Goal: Book appointment/travel/reservation

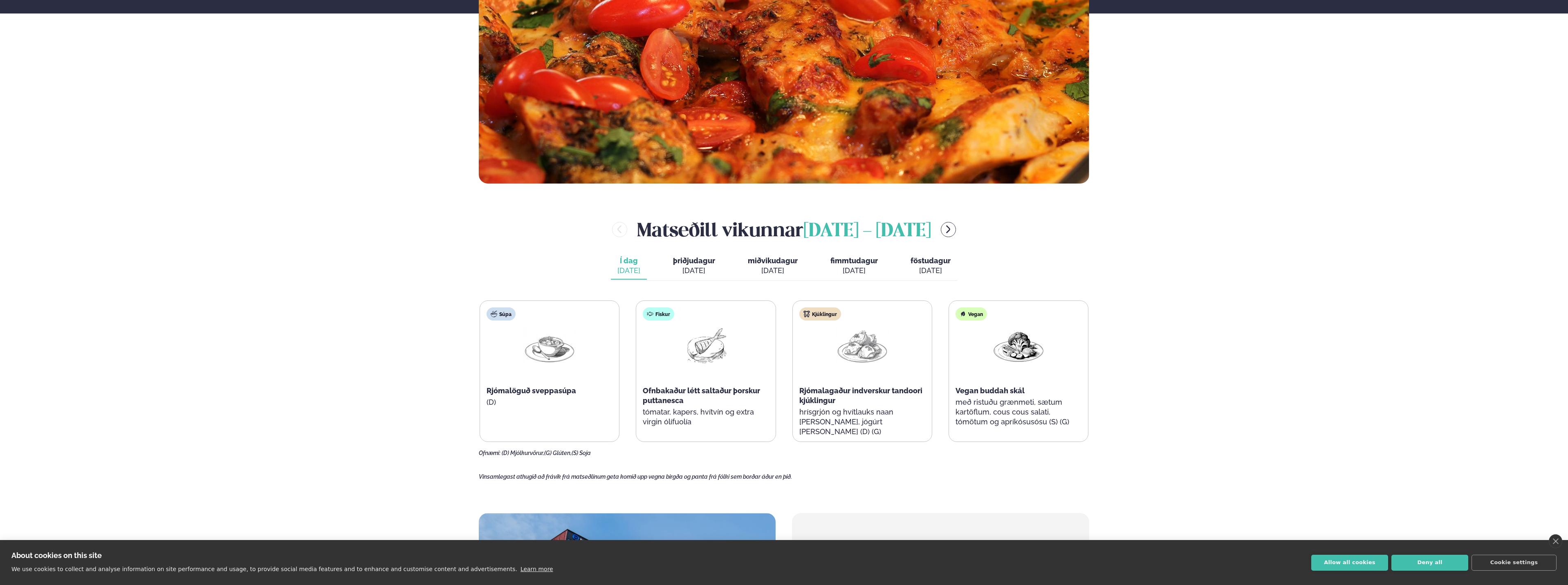
scroll to position [327, 0]
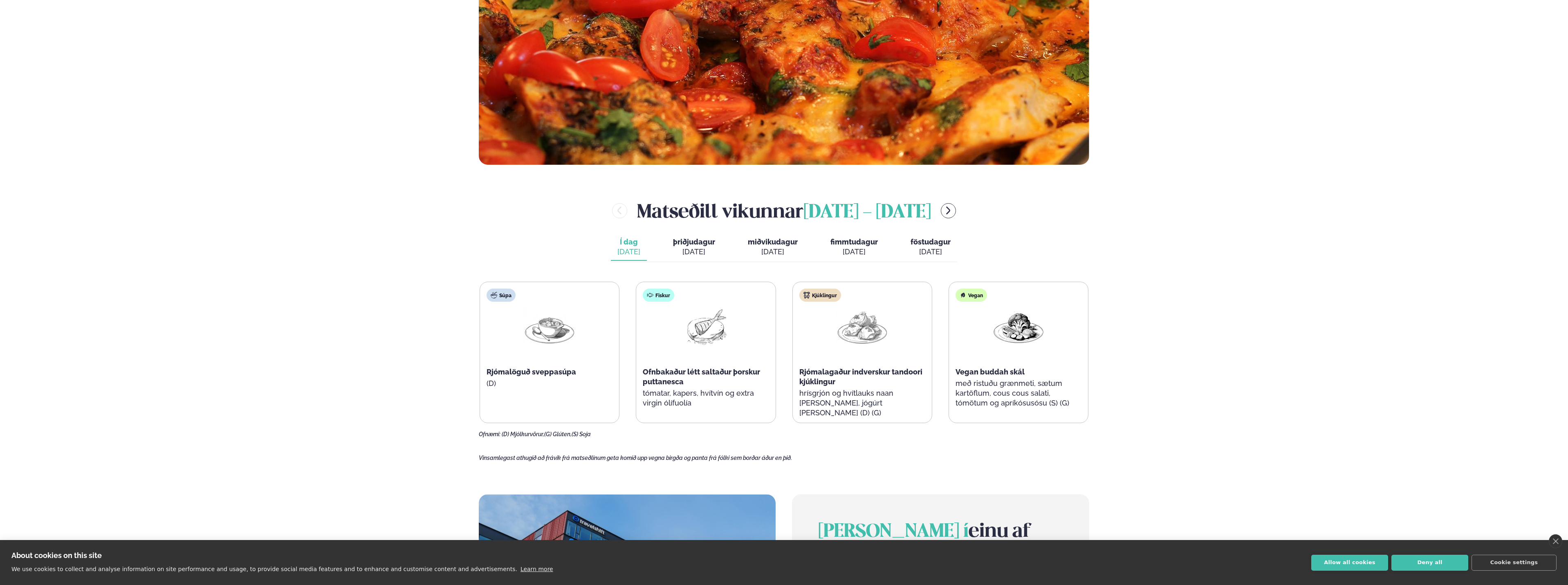
click at [681, 248] on div "[DATE]" at bounding box center [694, 252] width 42 height 10
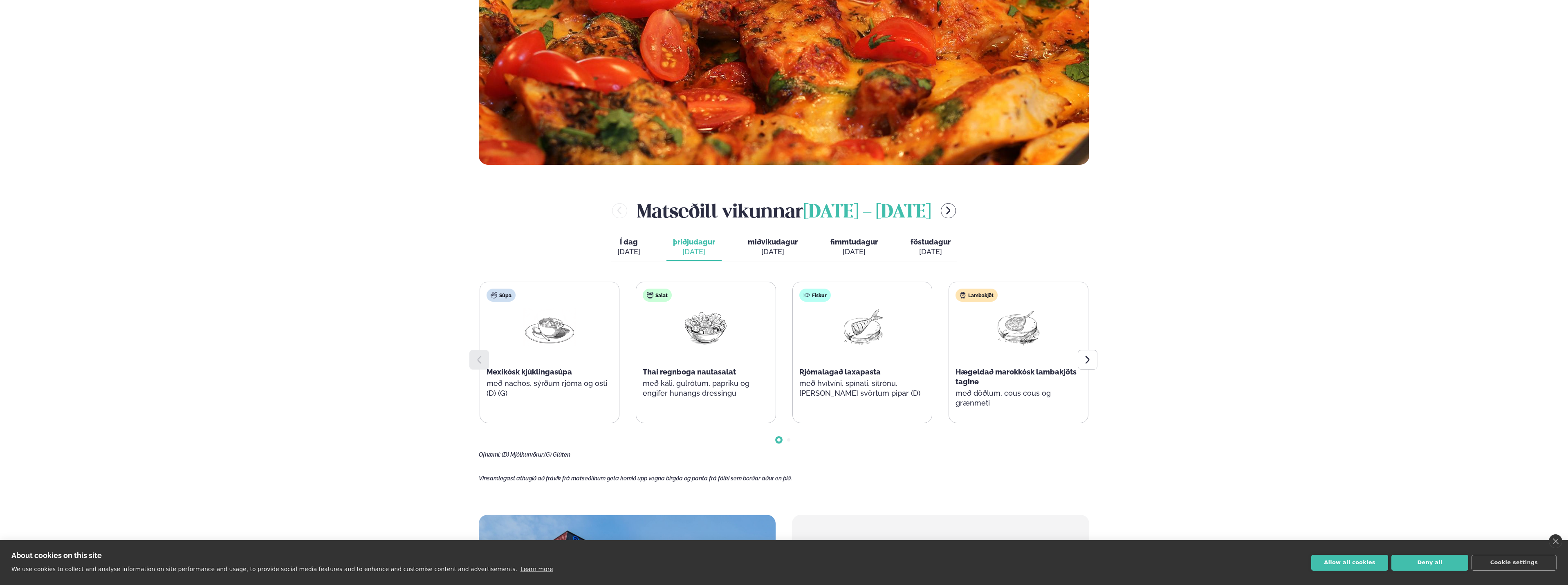
click at [760, 245] on span "miðvikudagur" at bounding box center [773, 242] width 50 height 9
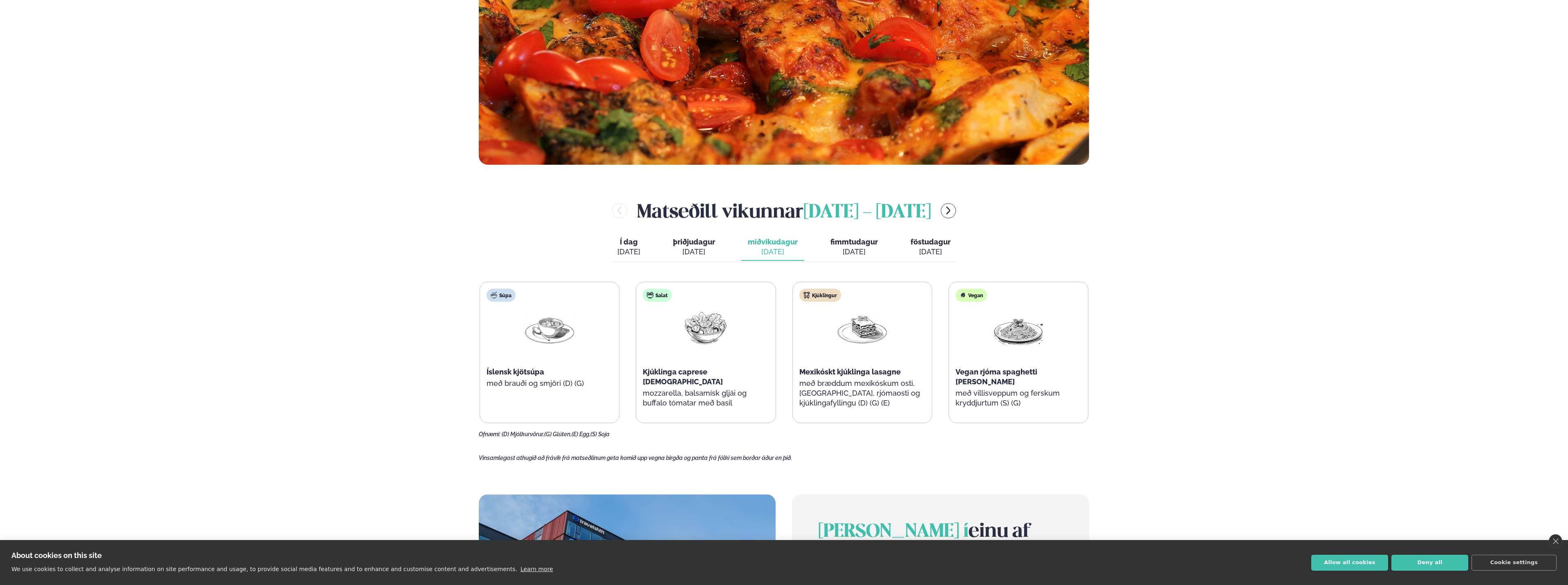
click at [825, 247] on button "fimmtudagur fim. [DATE]" at bounding box center [853, 247] width 60 height 27
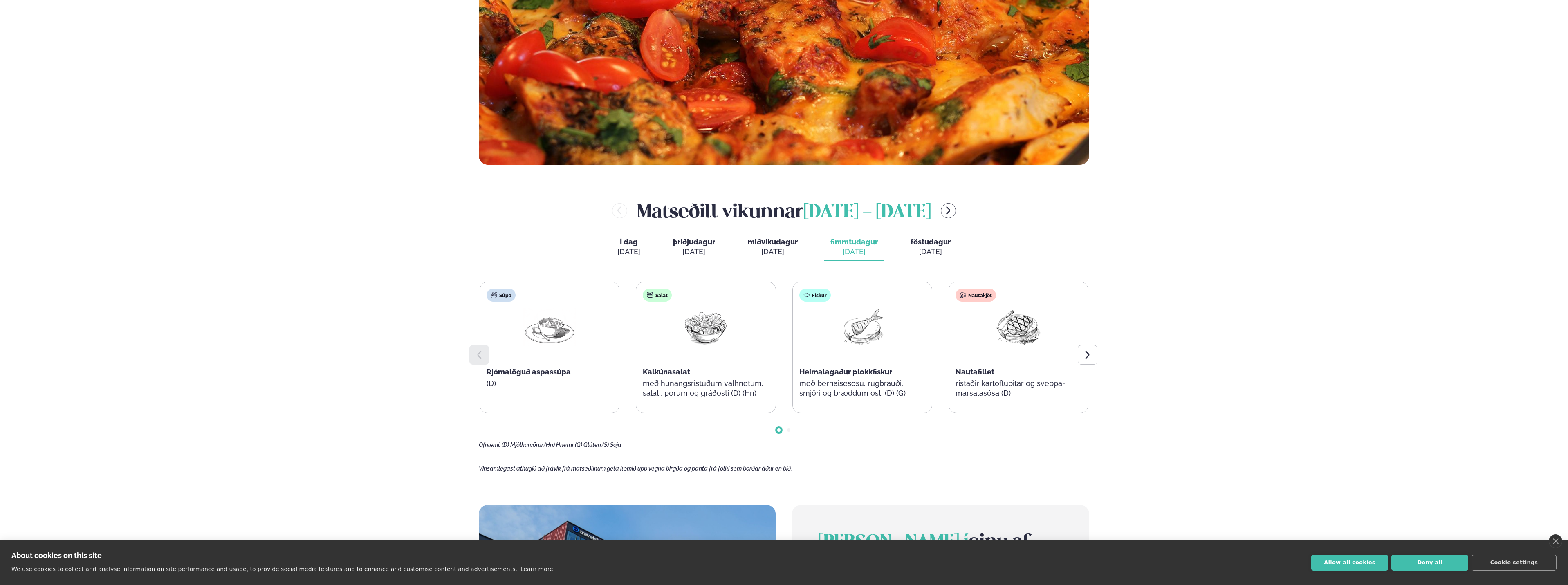
click at [783, 241] on span "miðvikudagur" at bounding box center [773, 242] width 50 height 9
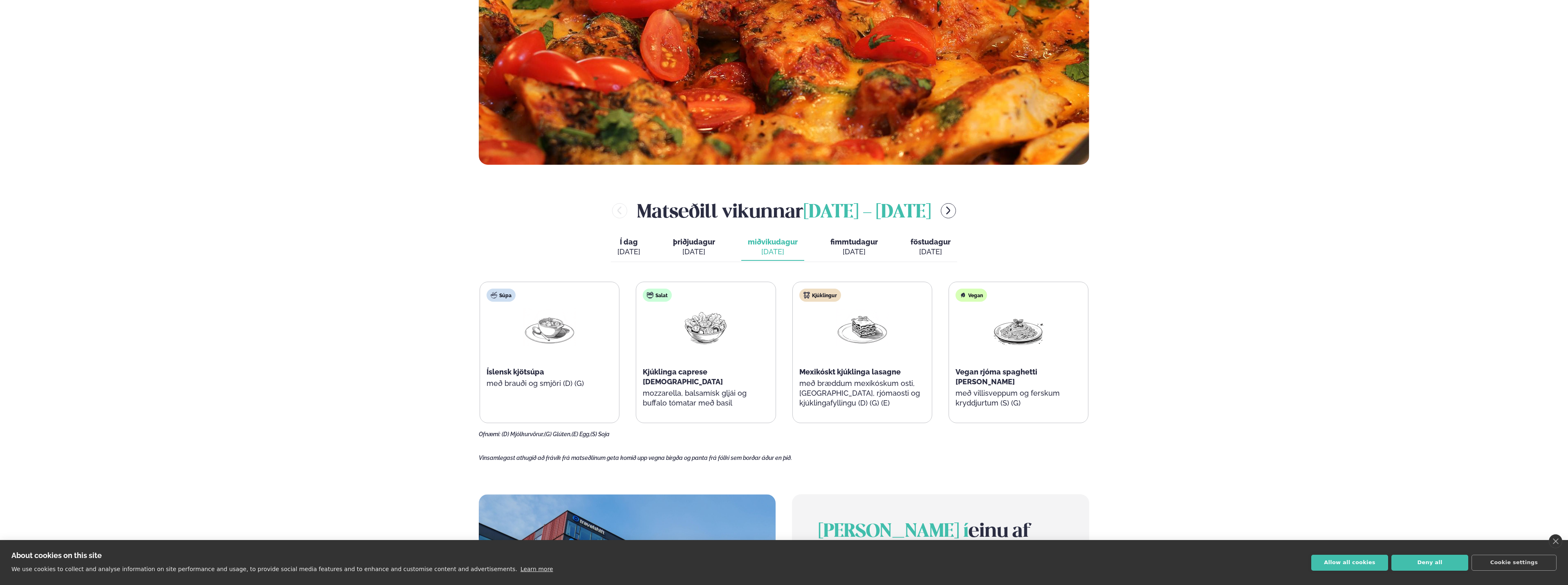
click at [867, 242] on span "fimmtudagur" at bounding box center [854, 242] width 47 height 9
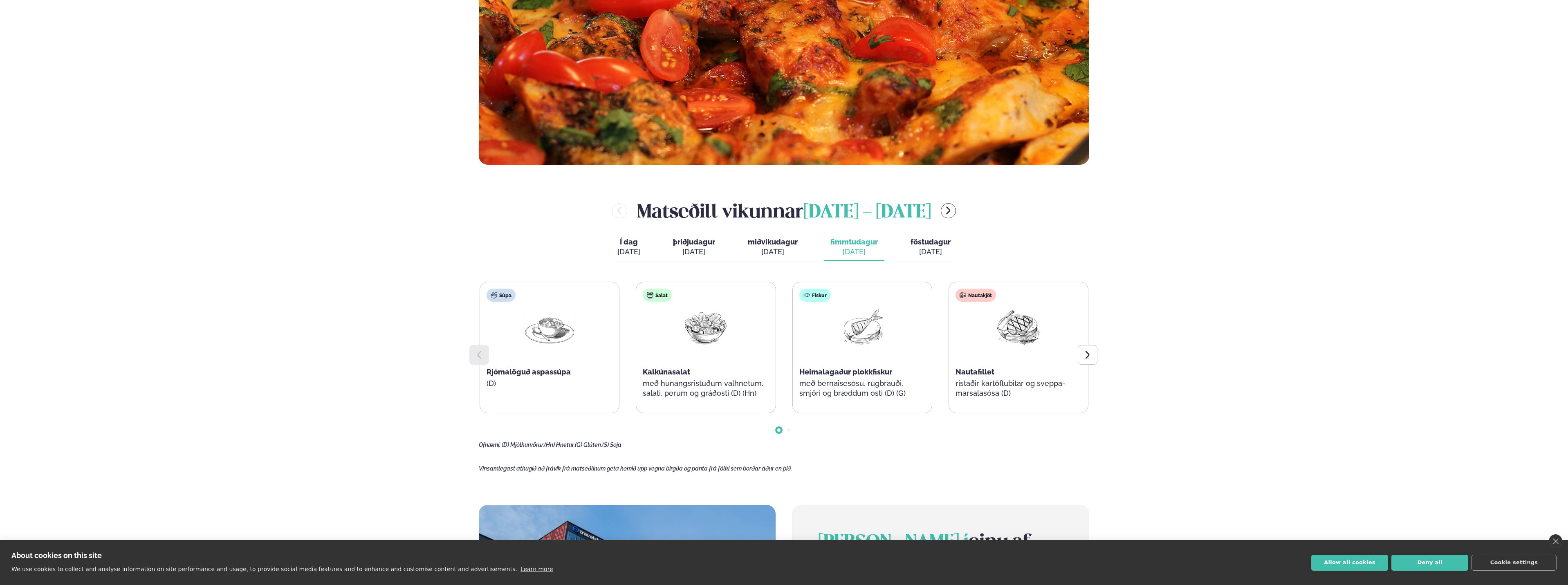
click at [914, 245] on span "föstudagur" at bounding box center [931, 242] width 40 height 9
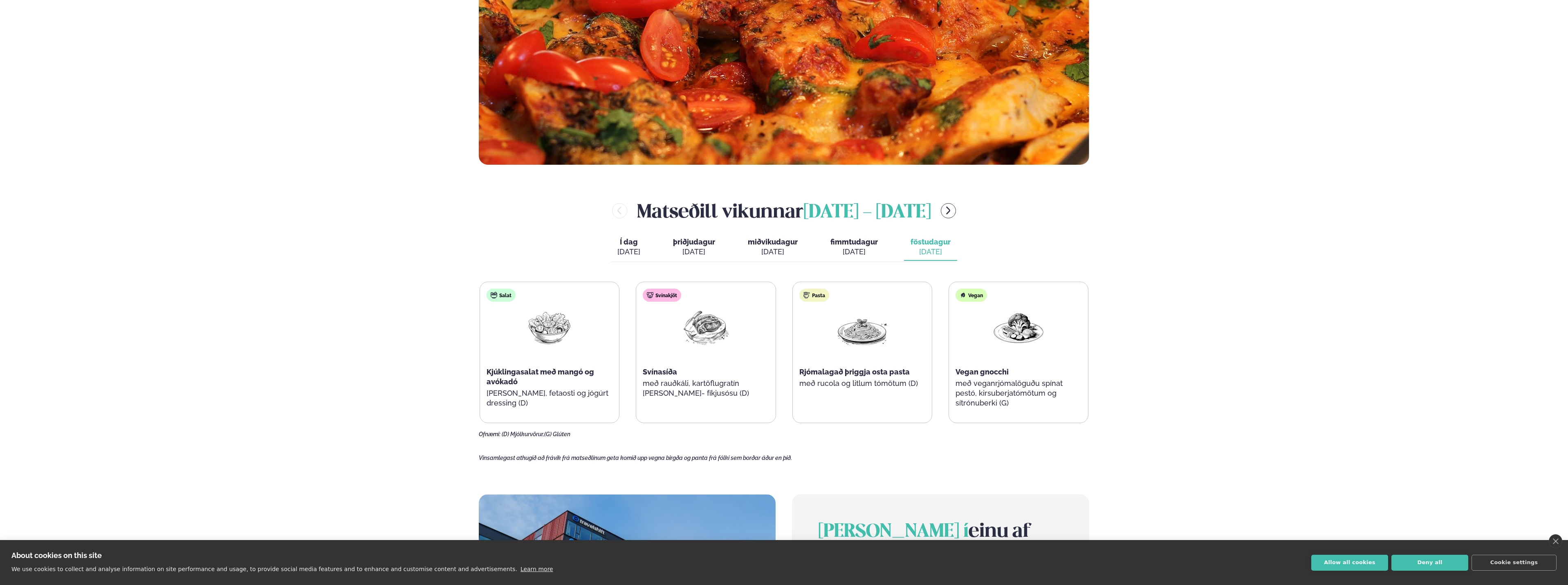
click at [694, 250] on div "[DATE]" at bounding box center [694, 252] width 42 height 10
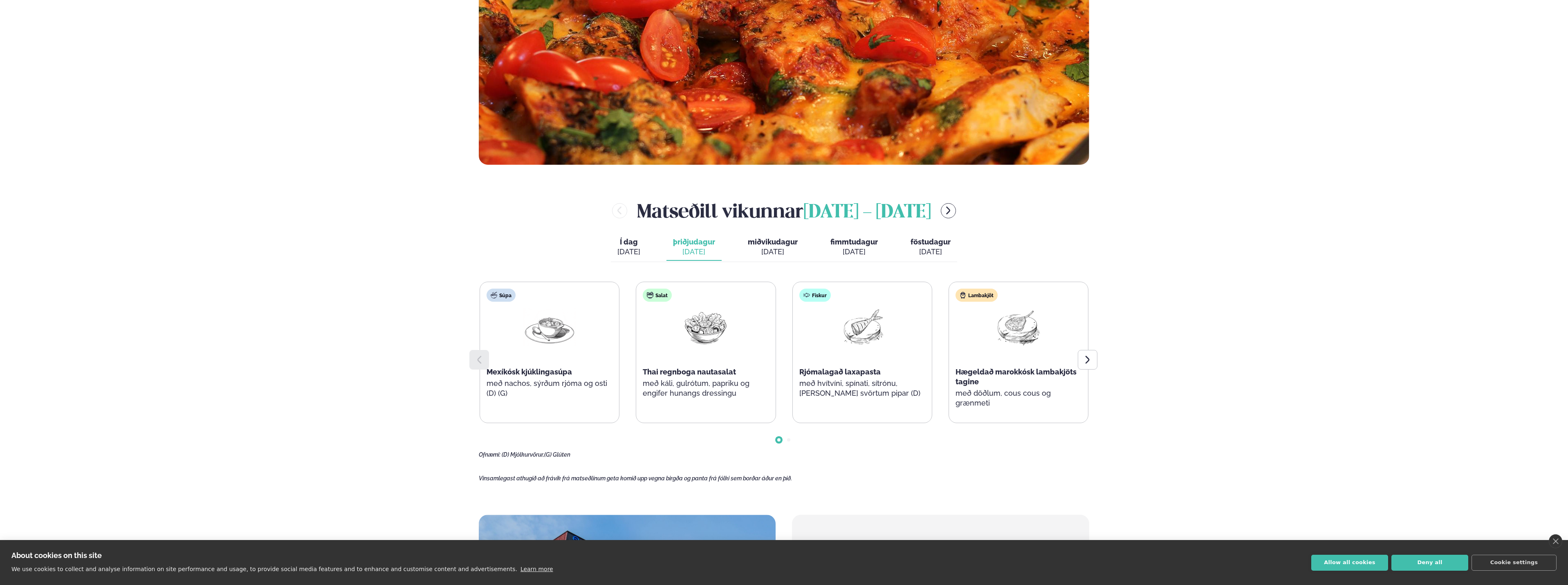
click at [943, 248] on div "[DATE]" at bounding box center [931, 252] width 40 height 10
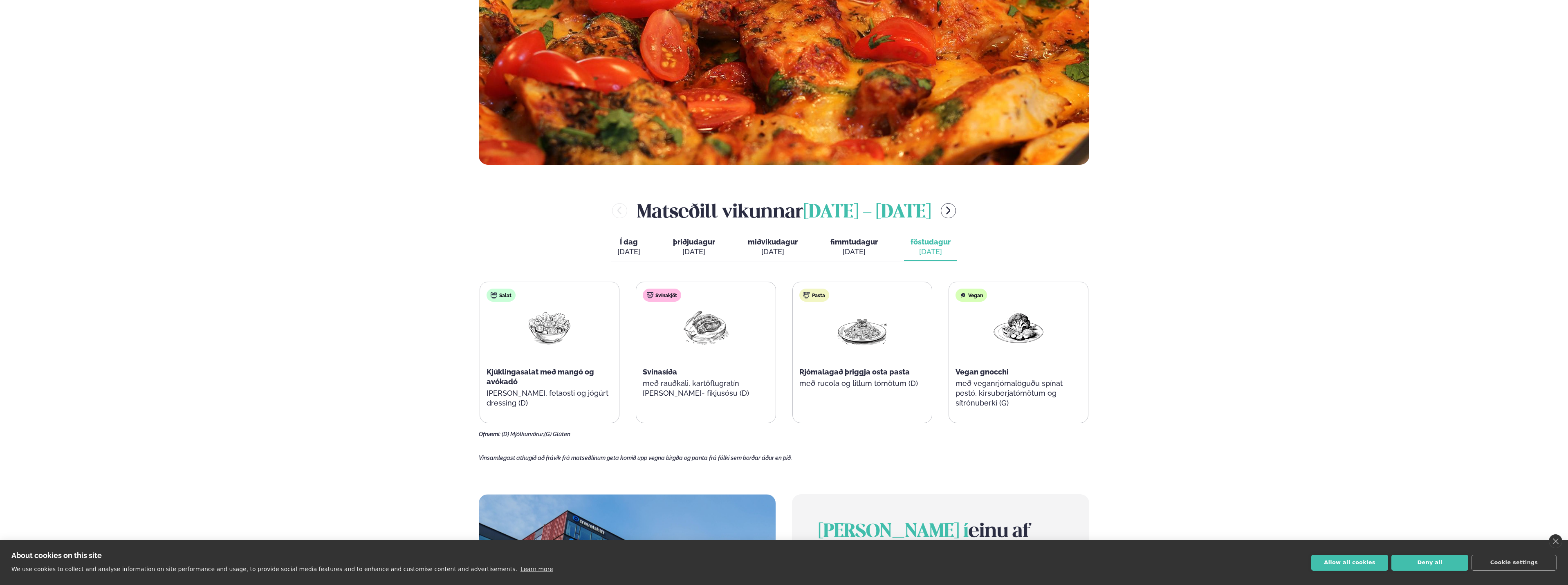
click at [877, 246] on button "fimmtudagur fim. [DATE]" at bounding box center [853, 247] width 60 height 27
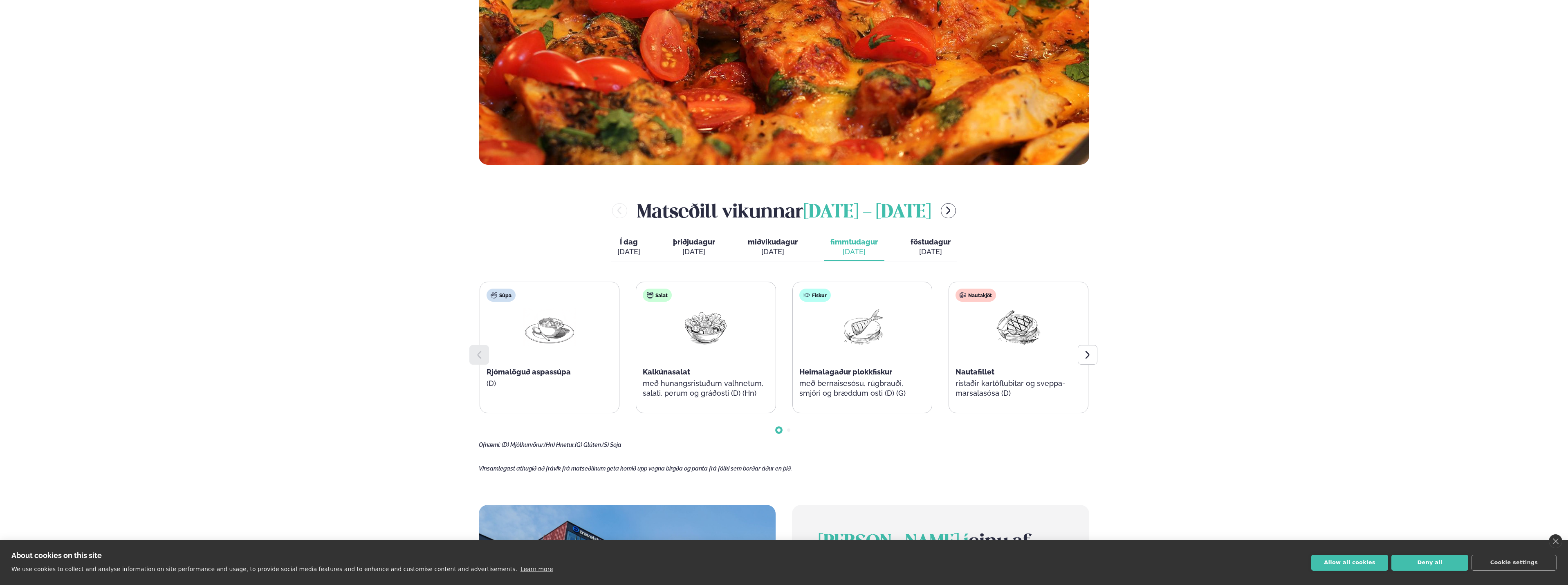
click at [813, 254] on div "Í dag Í d. [DATE] þriðjudagur þri. [DATE] miðvikudagur mið. [DATE] fimmtudagur …" at bounding box center [784, 248] width 346 height 28
click at [779, 255] on div "[DATE]" at bounding box center [773, 252] width 50 height 10
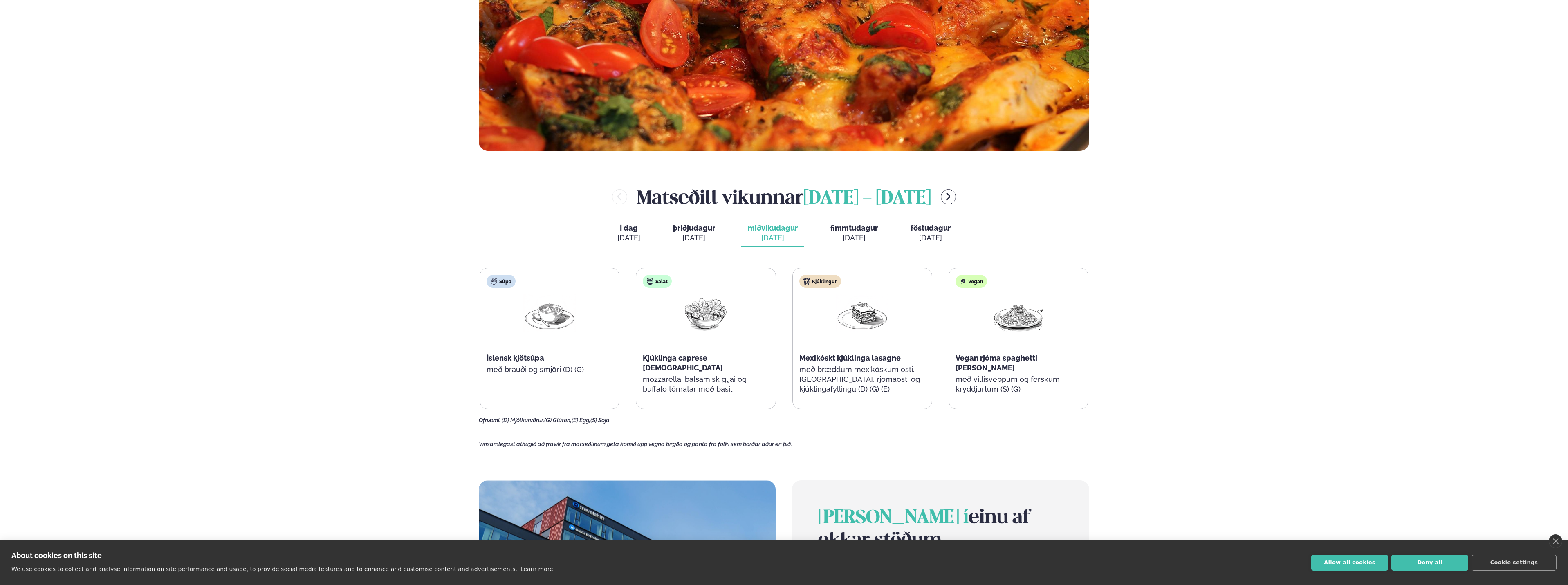
scroll to position [368, 0]
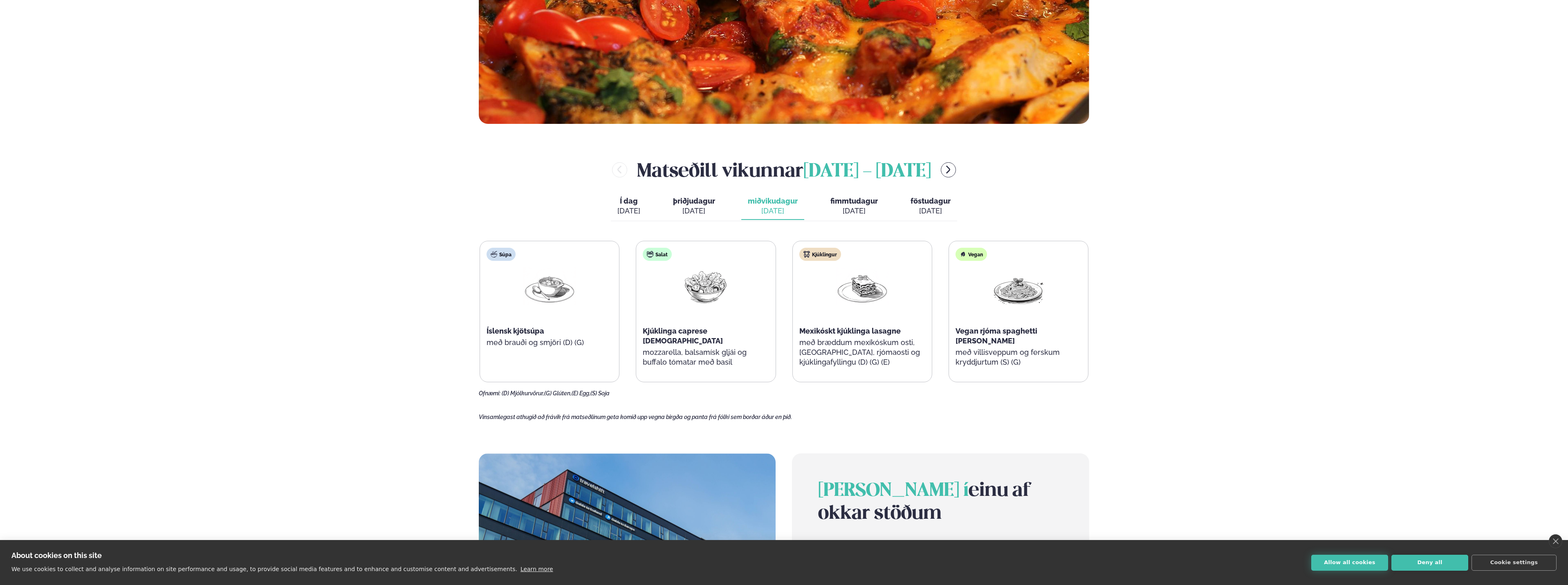
click at [1351, 565] on button "Allow all cookies" at bounding box center [1349, 563] width 77 height 16
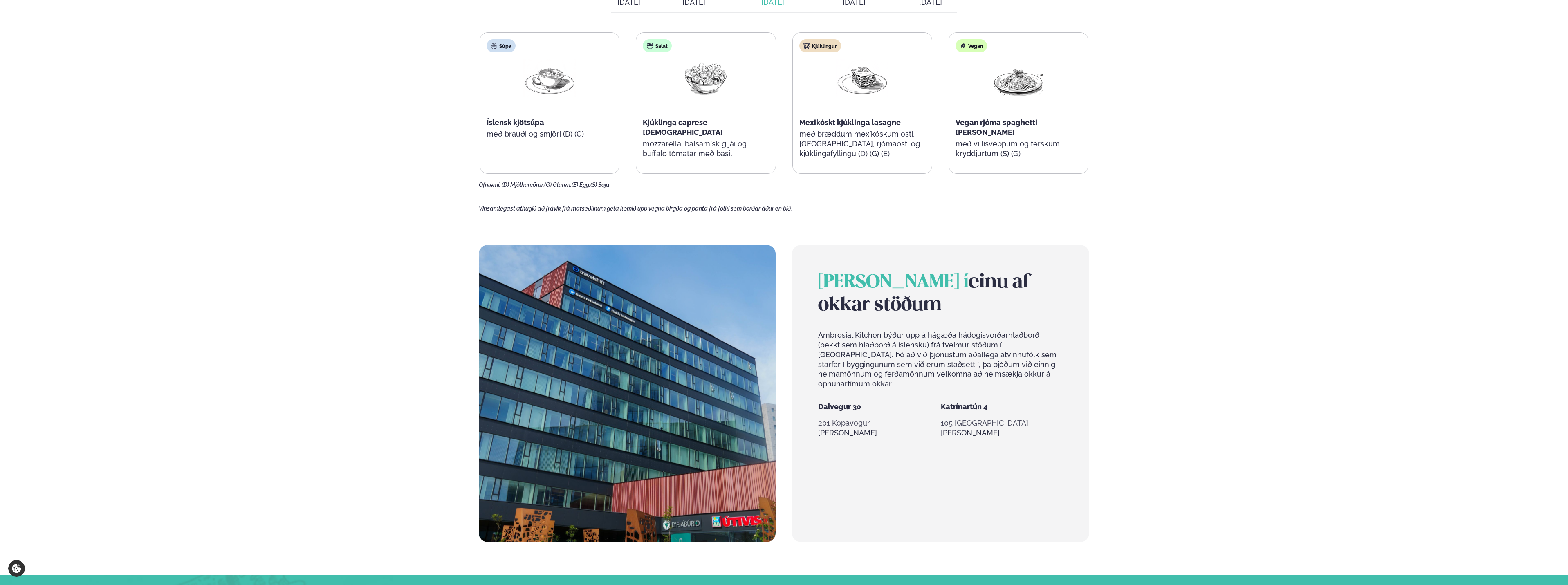
scroll to position [695, 0]
